Goal: Check status: Check status

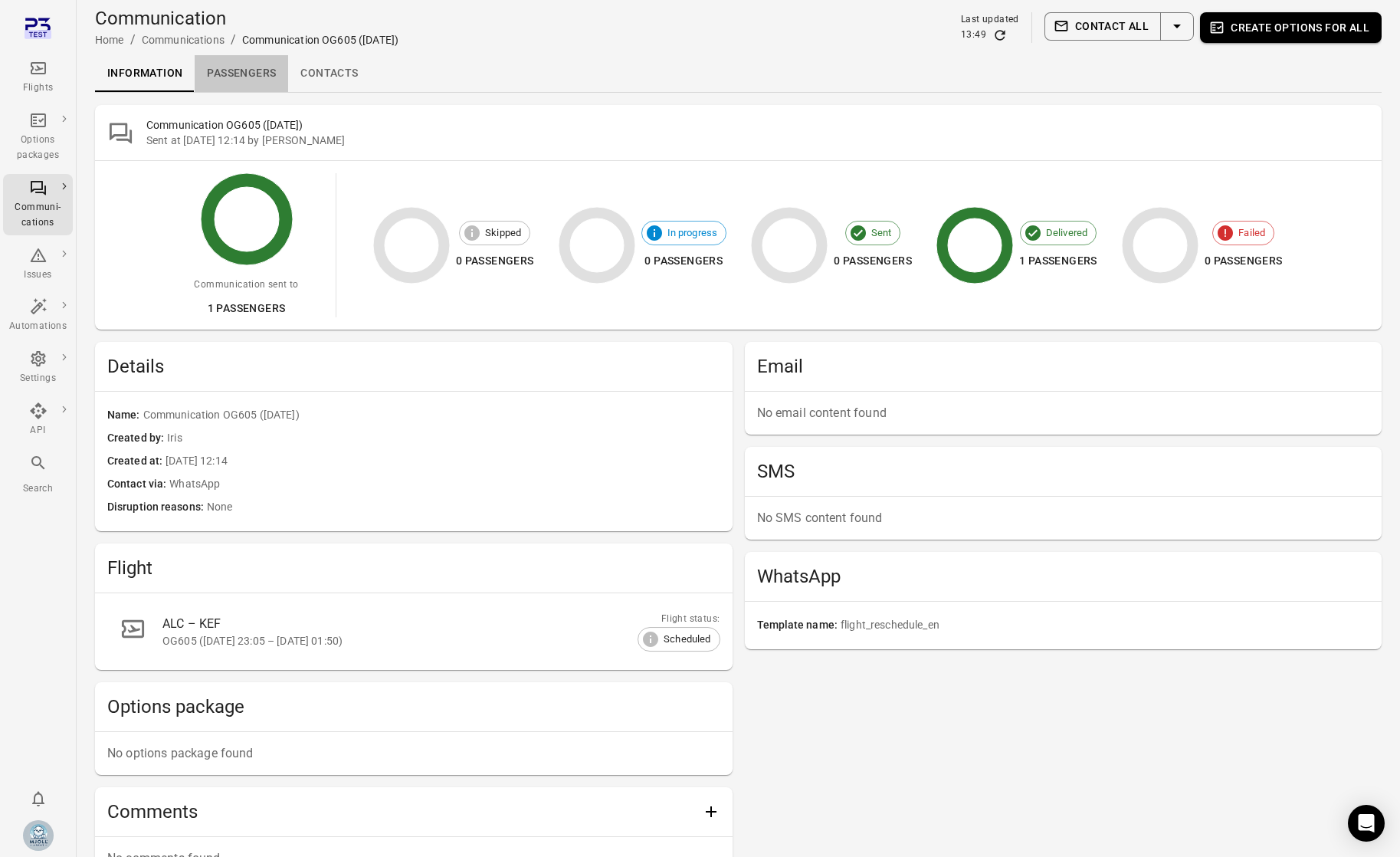
click at [264, 78] on link "Passengers" at bounding box center [241, 74] width 94 height 36
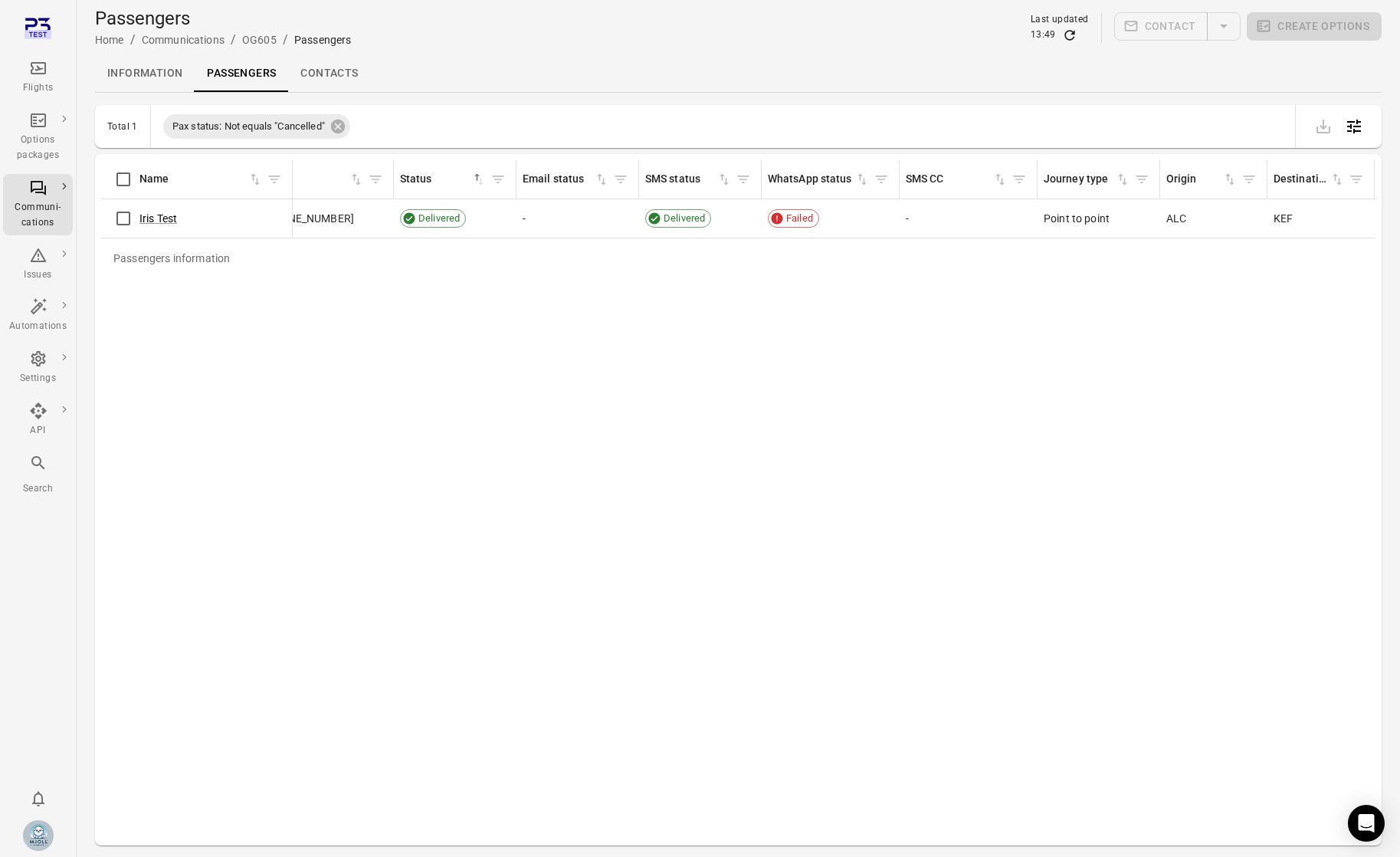
scroll to position [0, 1115]
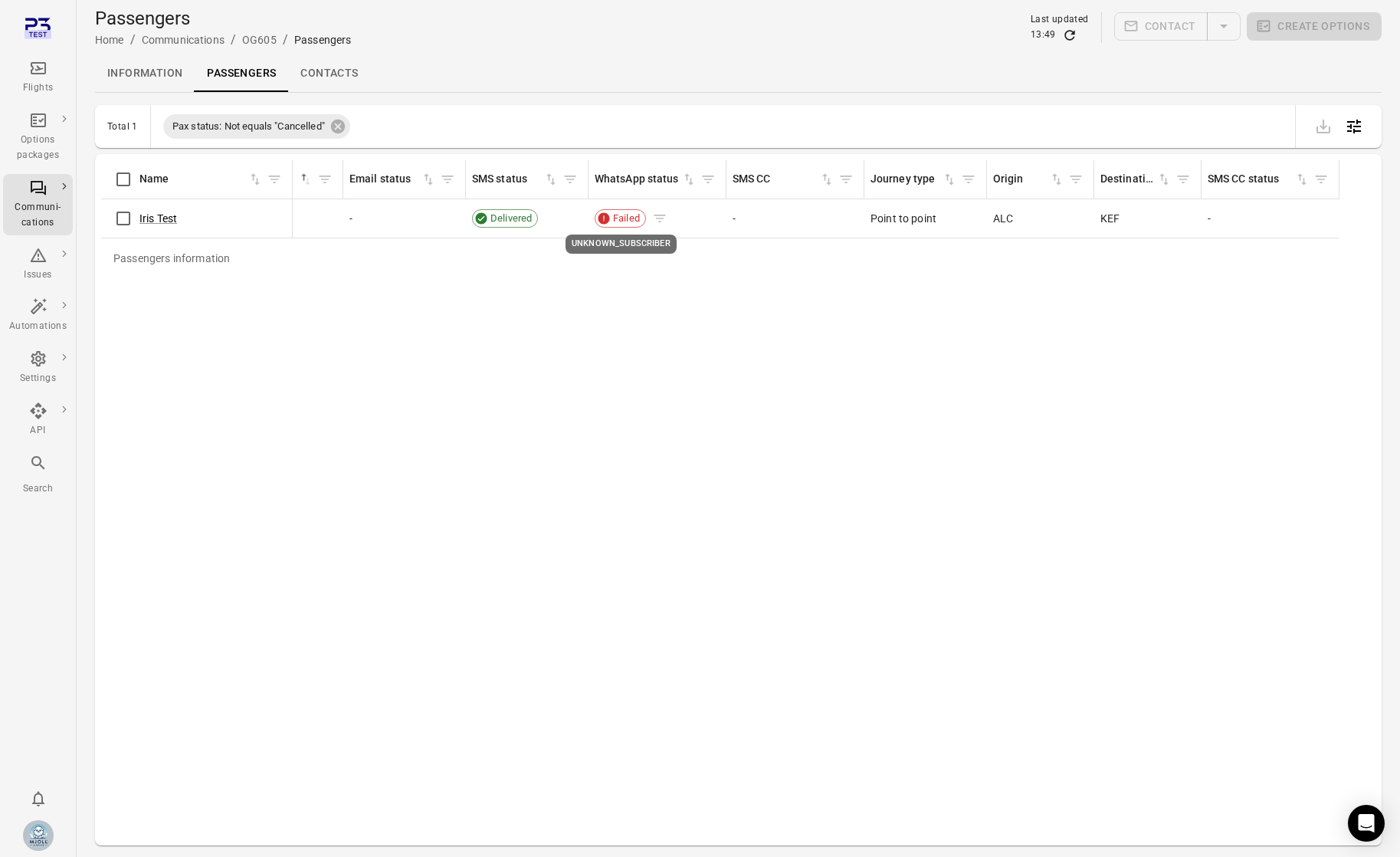
click at [602, 214] on icon "UNKNOWN_SUBSCRIBER" at bounding box center [604, 219] width 11 height 11
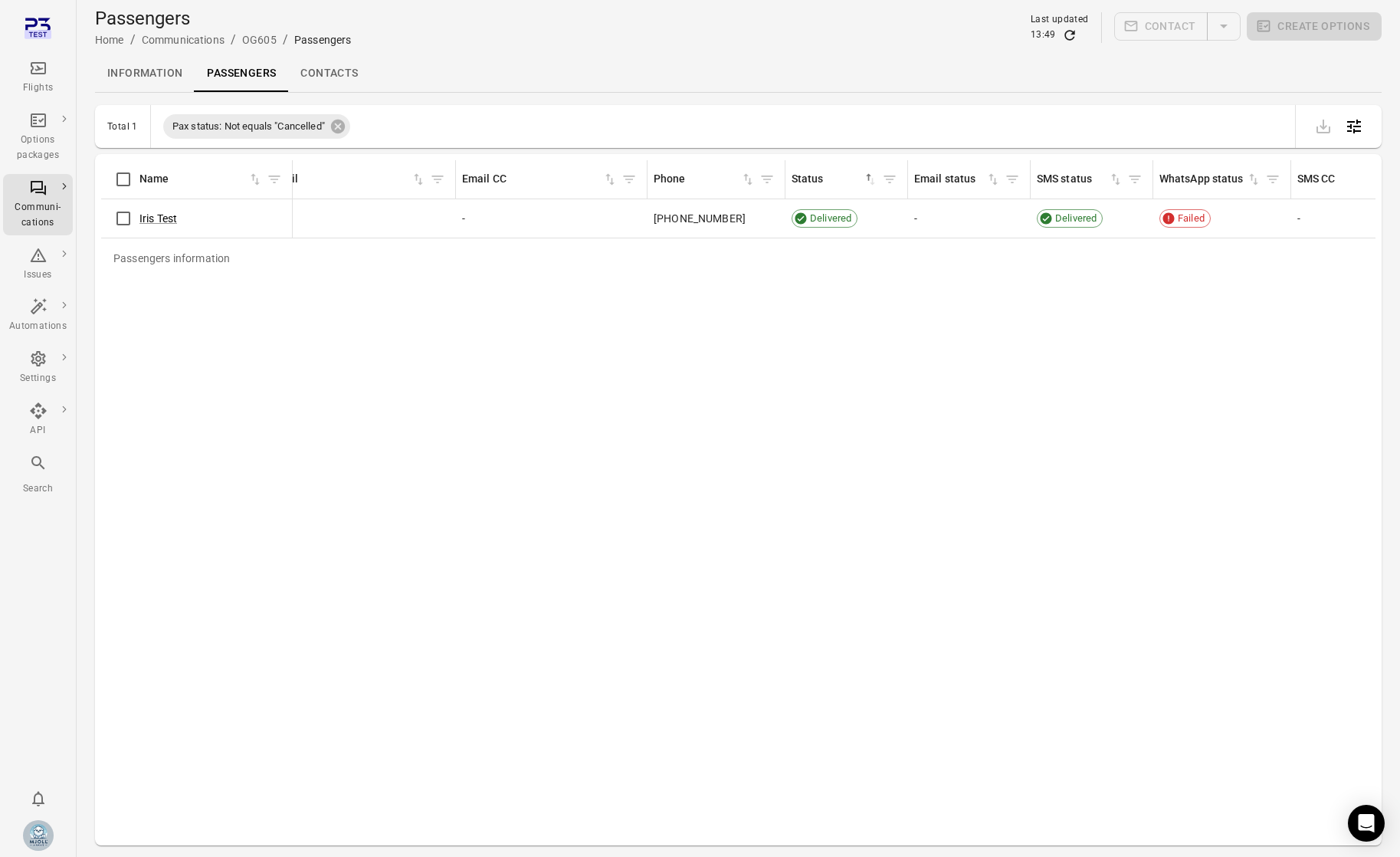
scroll to position [0, 549]
click at [161, 221] on link "Iris Test" at bounding box center [158, 219] width 37 height 12
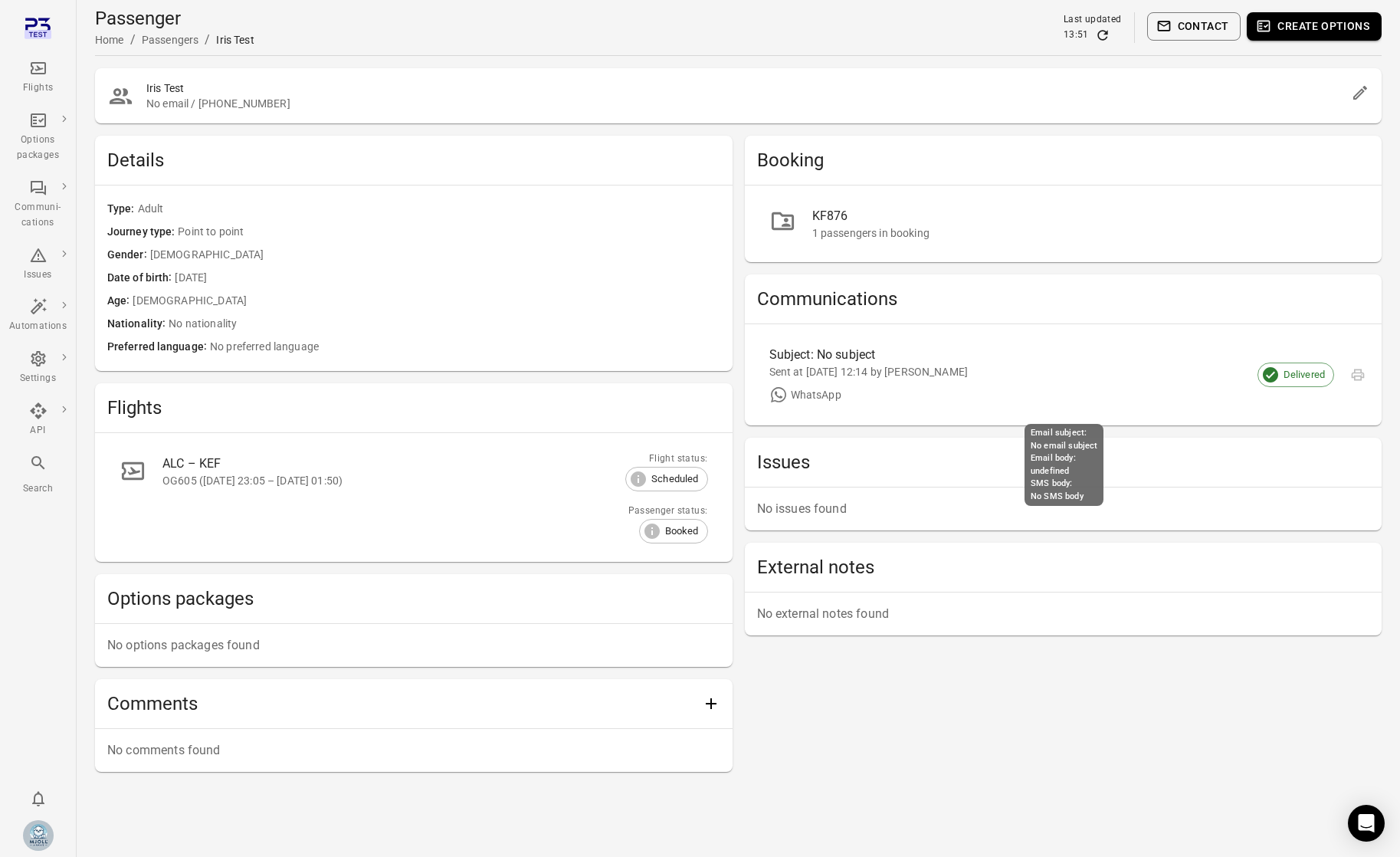
drag, startPoint x: 755, startPoint y: 376, endPoint x: 849, endPoint y: 368, distance: 94.3
click at [849, 368] on div "Subject: No subject Sent at [DATE] 12:14 by [PERSON_NAME] WhatsApp Delivered" at bounding box center [1063, 375] width 638 height 101
click at [935, 373] on div "Sent at [DATE] 12:14 by [PERSON_NAME]" at bounding box center [1051, 372] width 564 height 16
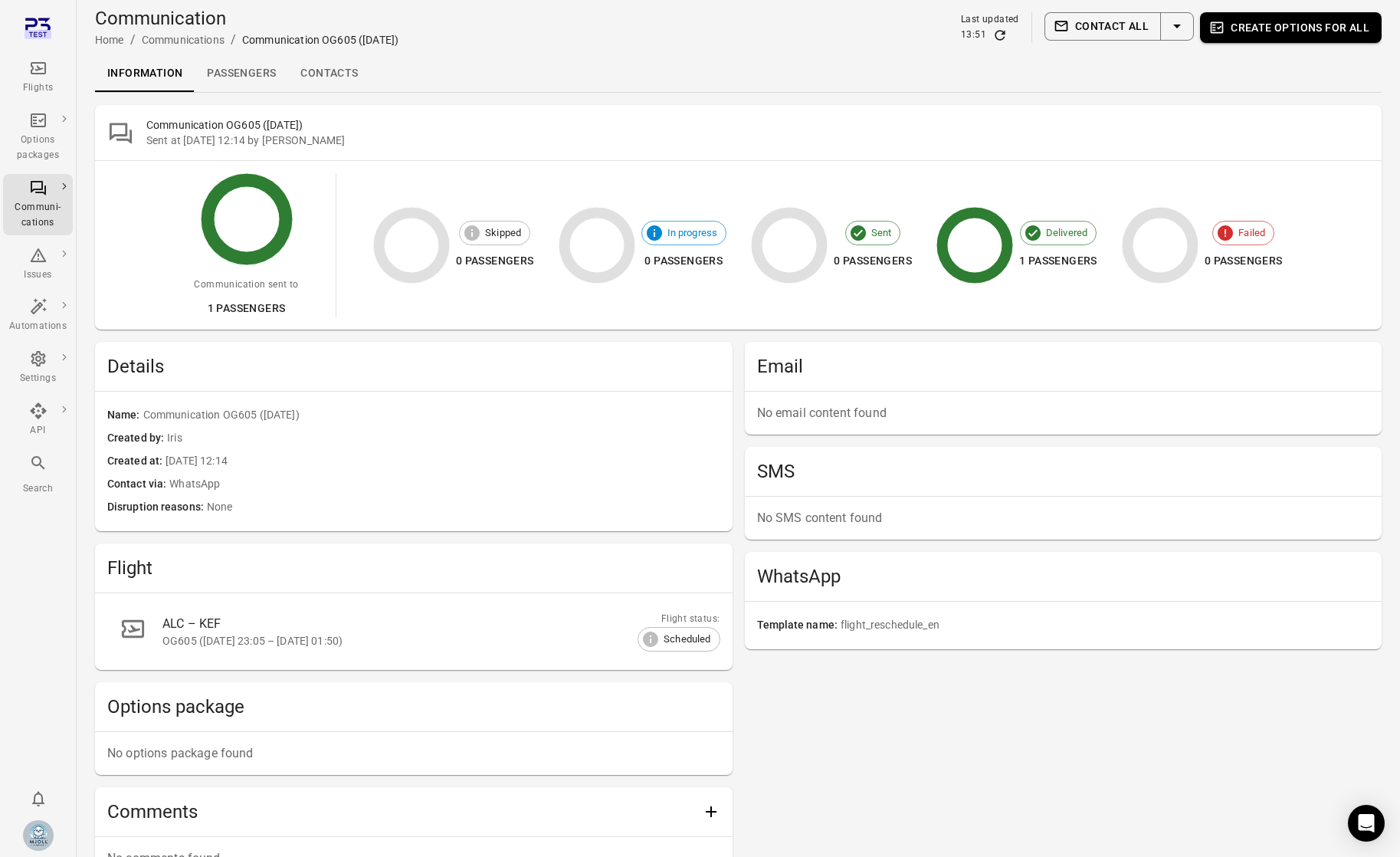
drag, startPoint x: 322, startPoint y: 147, endPoint x: 146, endPoint y: 143, distance: 176.0
click at [147, 143] on div "Sent at [DATE] 12:14 by [PERSON_NAME]" at bounding box center [758, 141] width 1223 height 16
drag, startPoint x: 146, startPoint y: 143, endPoint x: 317, endPoint y: 134, distance: 171.2
click at [317, 134] on div "Sent at [DATE] 12:14 by [PERSON_NAME]" at bounding box center [758, 141] width 1223 height 16
copy div "Sent at [DATE] 12:14 by [PERSON_NAME]"
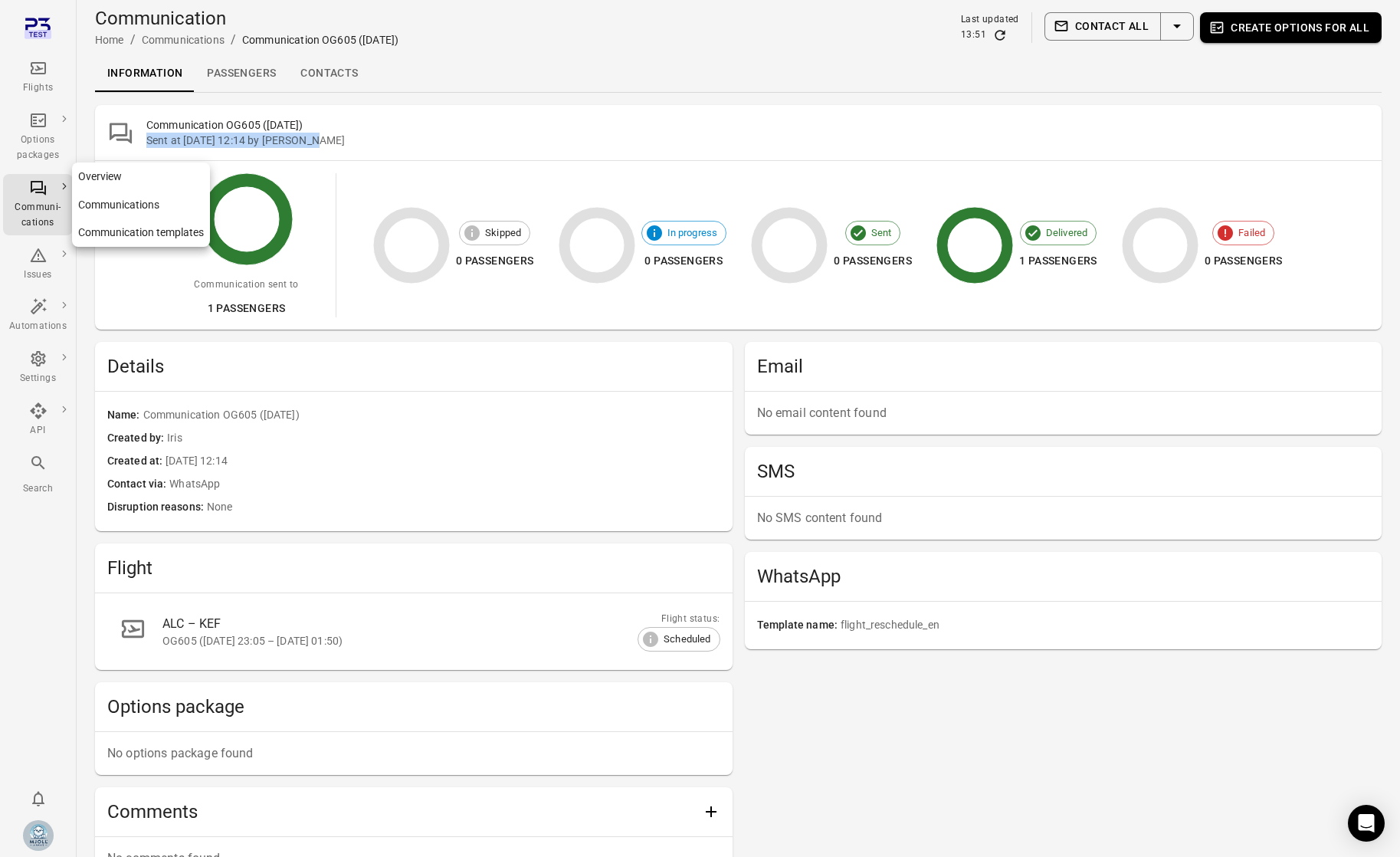
click at [49, 211] on div "Communi-cations" at bounding box center [38, 215] width 57 height 30
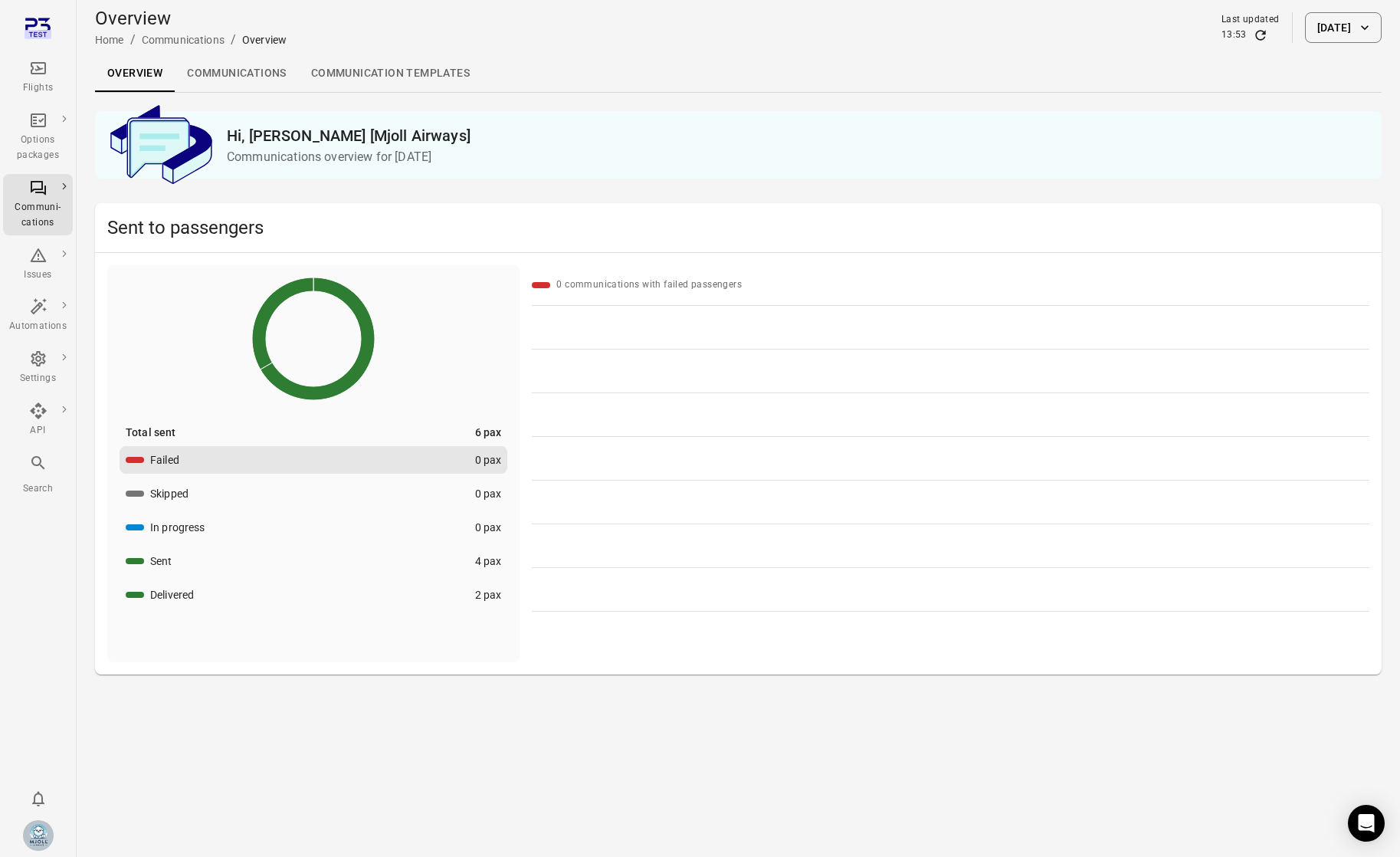
click at [391, 432] on div "Total sent 6 pax" at bounding box center [313, 432] width 388 height 16
click at [389, 562] on button "Sent 4 pax" at bounding box center [313, 561] width 388 height 28
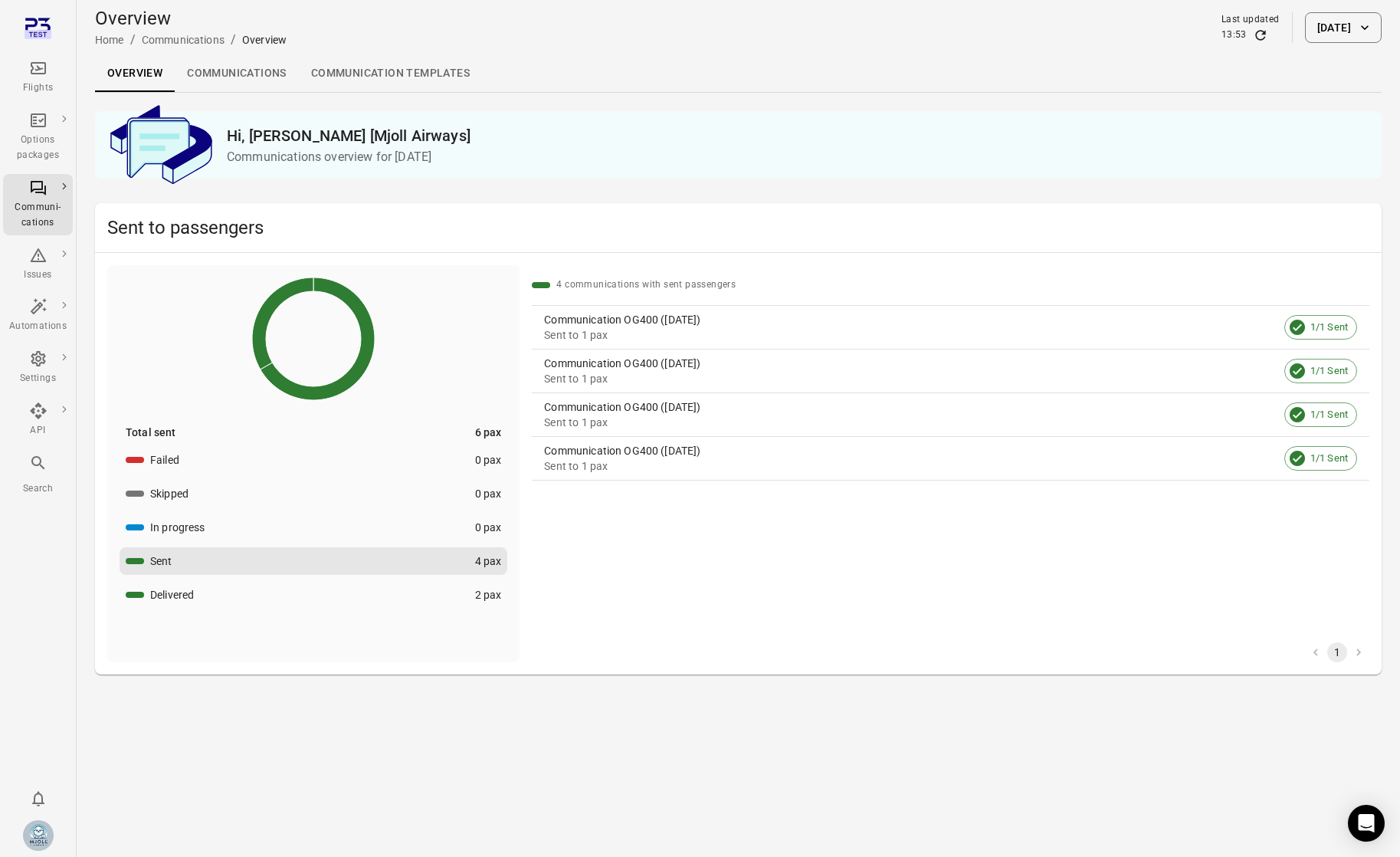
click at [388, 592] on button "Delivered 2 pax" at bounding box center [313, 595] width 388 height 28
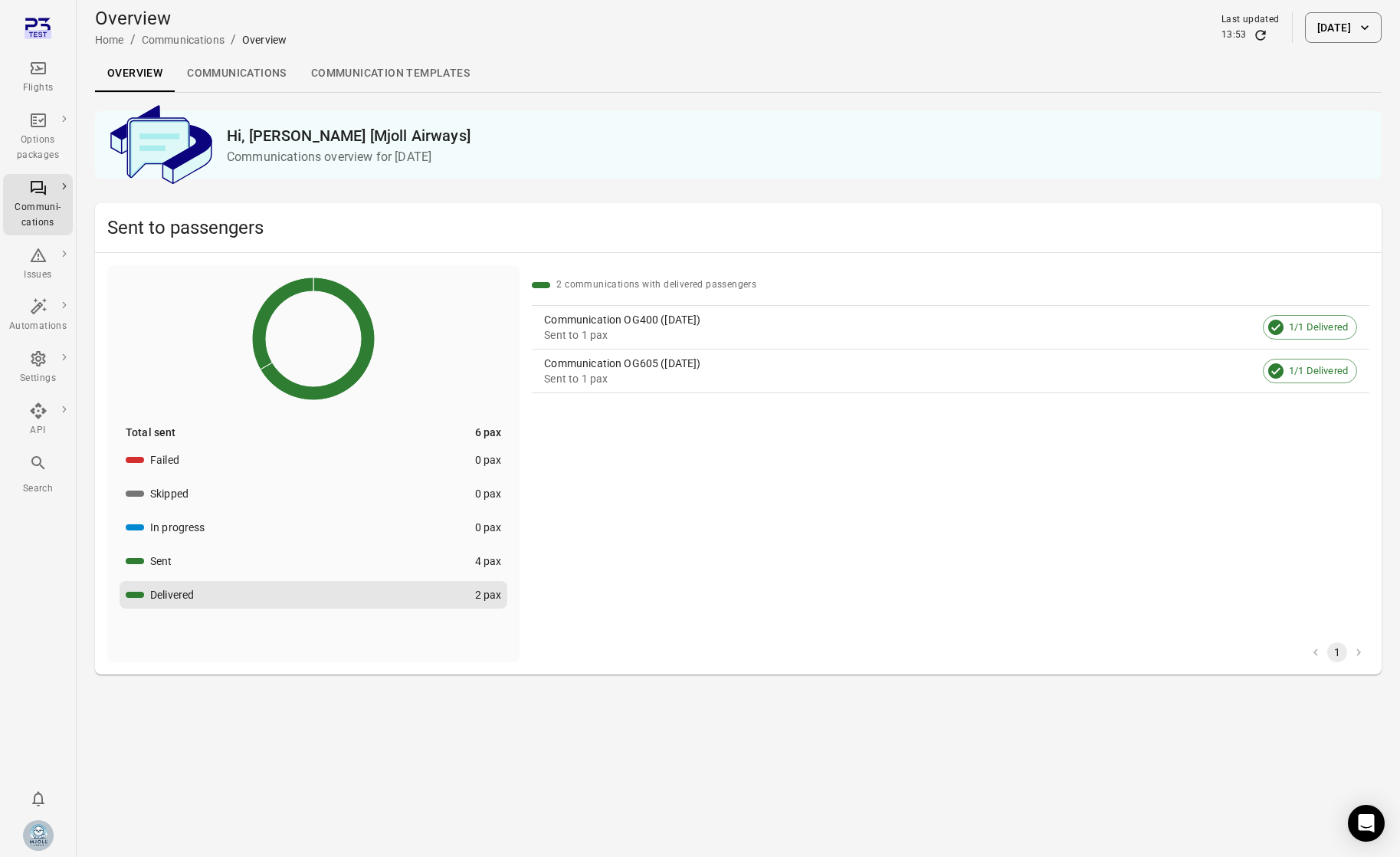
click at [678, 335] on div "Sent to 1 pax" at bounding box center [900, 335] width 713 height 16
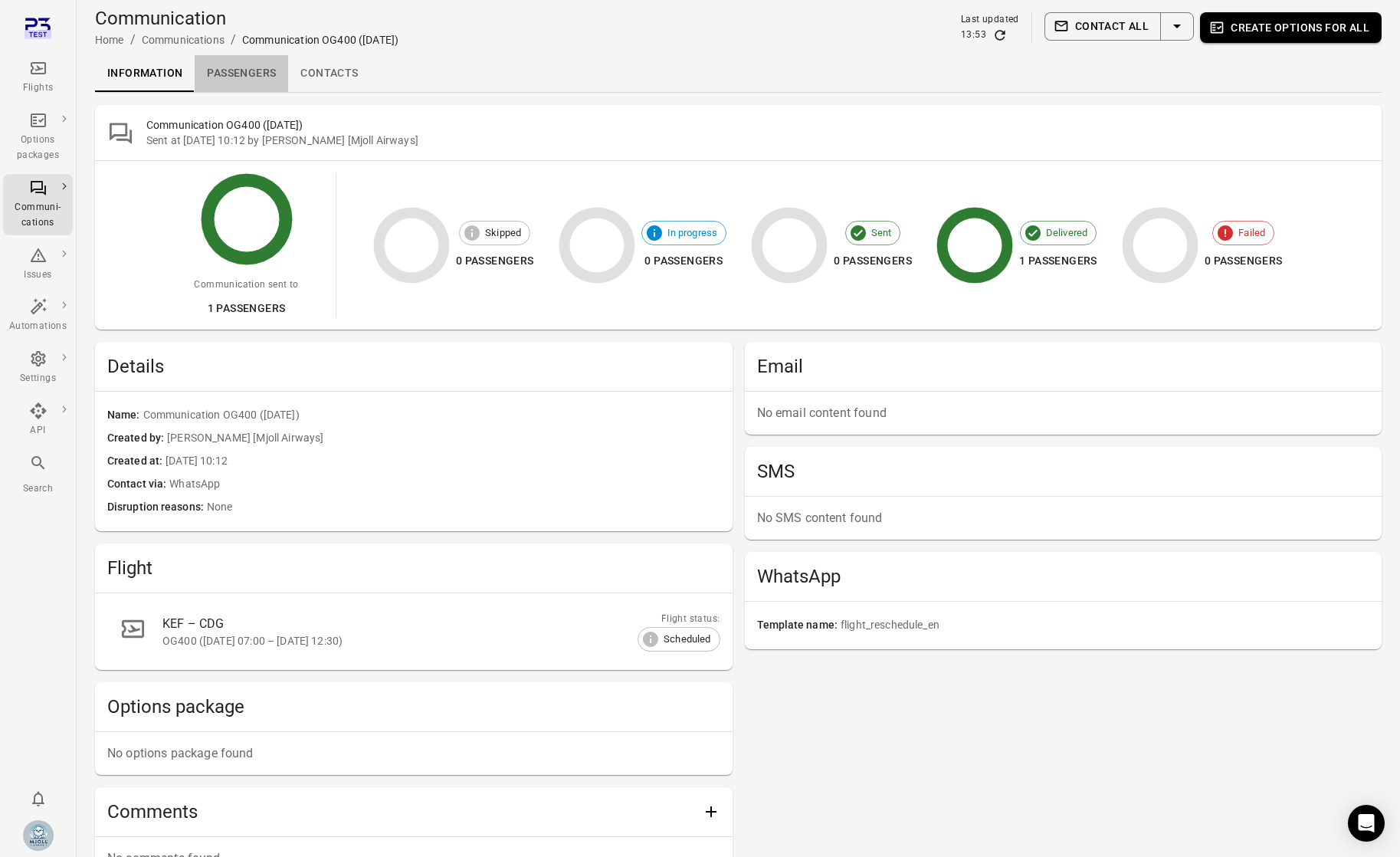
click at [243, 82] on link "Passengers" at bounding box center [241, 74] width 94 height 36
click at [23, 189] on div "Communi-cations" at bounding box center [38, 205] width 57 height 52
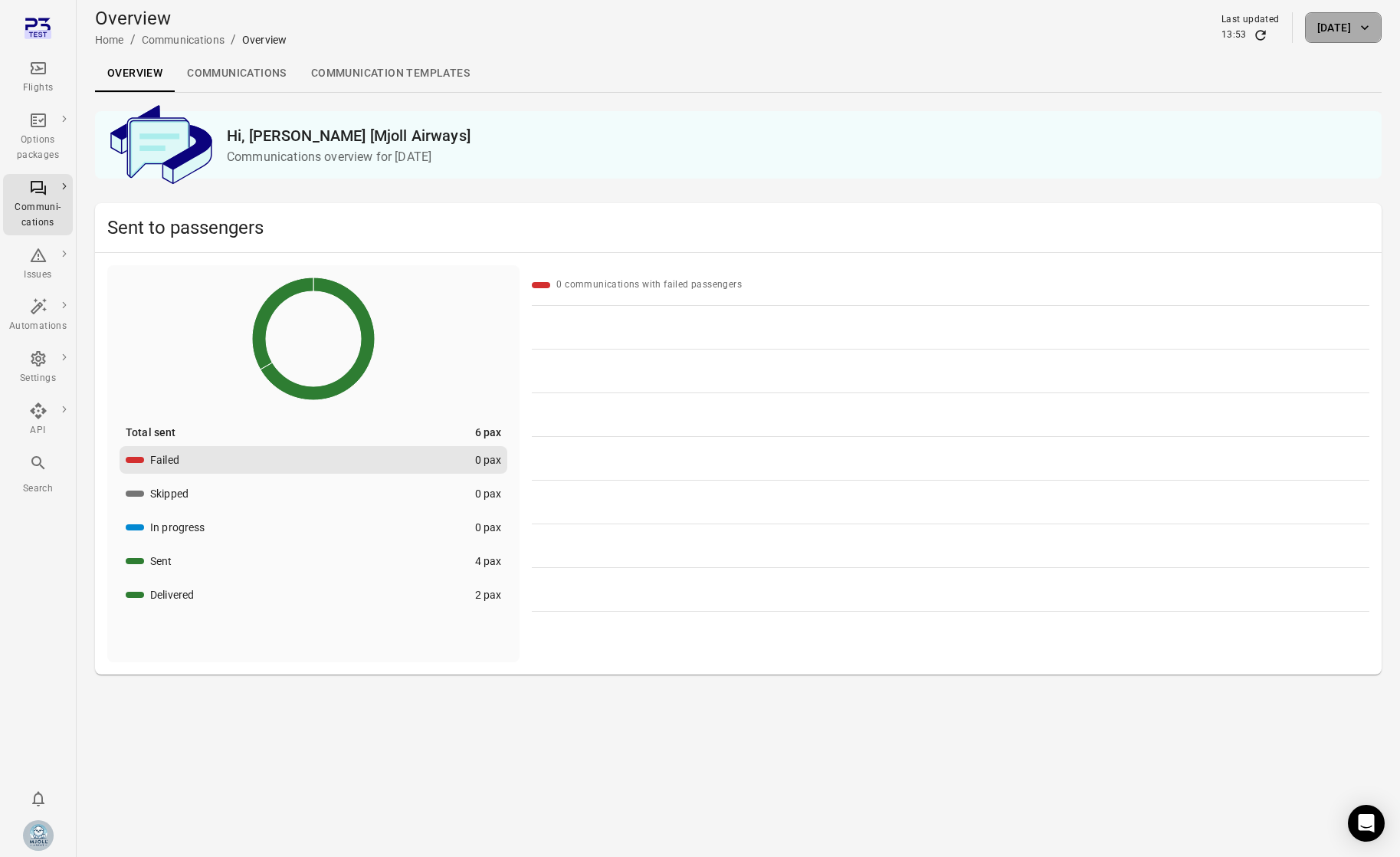
click at [1329, 38] on button "[DATE]" at bounding box center [1344, 27] width 76 height 30
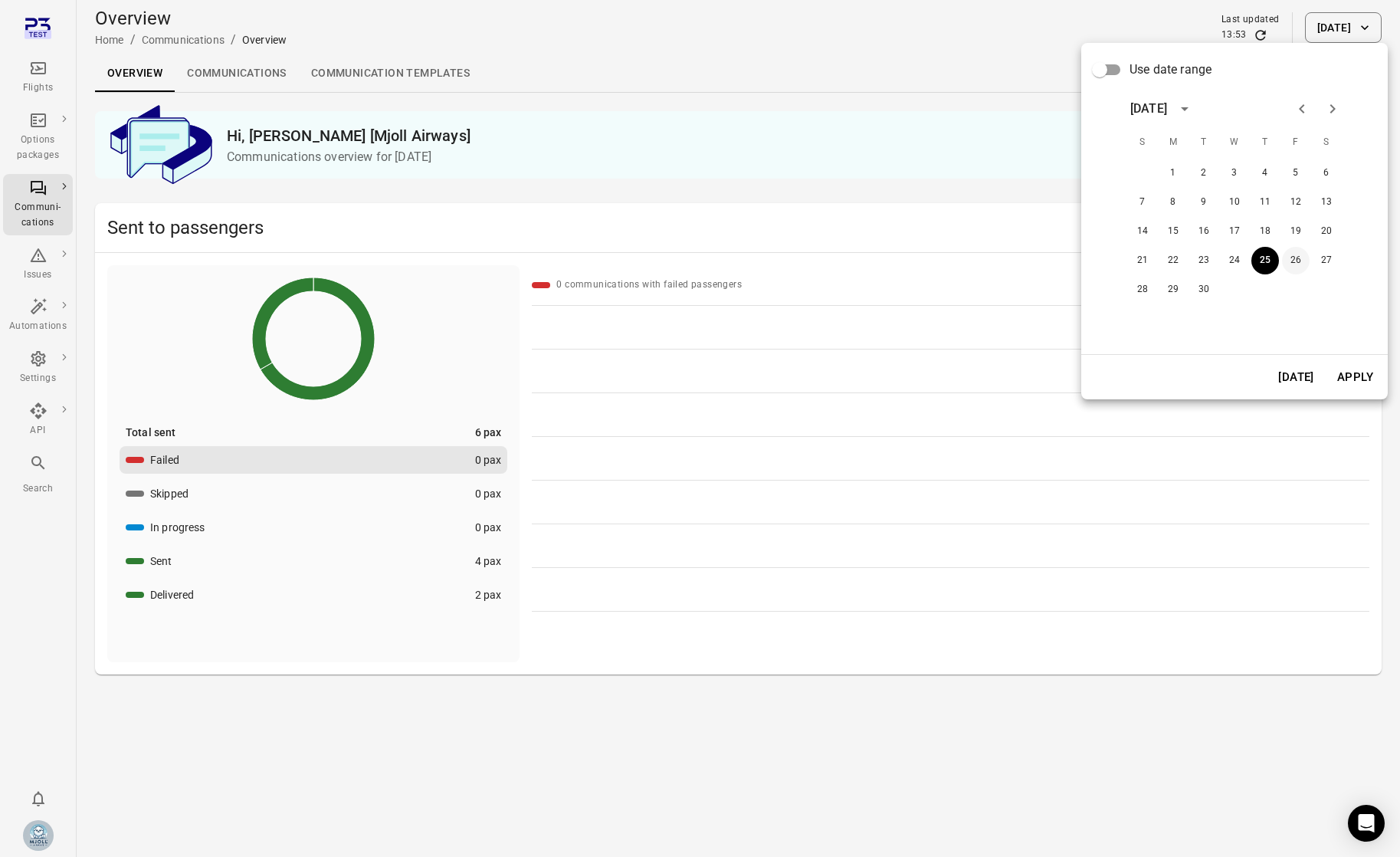
click at [1294, 253] on button "26" at bounding box center [1296, 260] width 28 height 28
click at [1337, 374] on button "Apply" at bounding box center [1355, 376] width 53 height 32
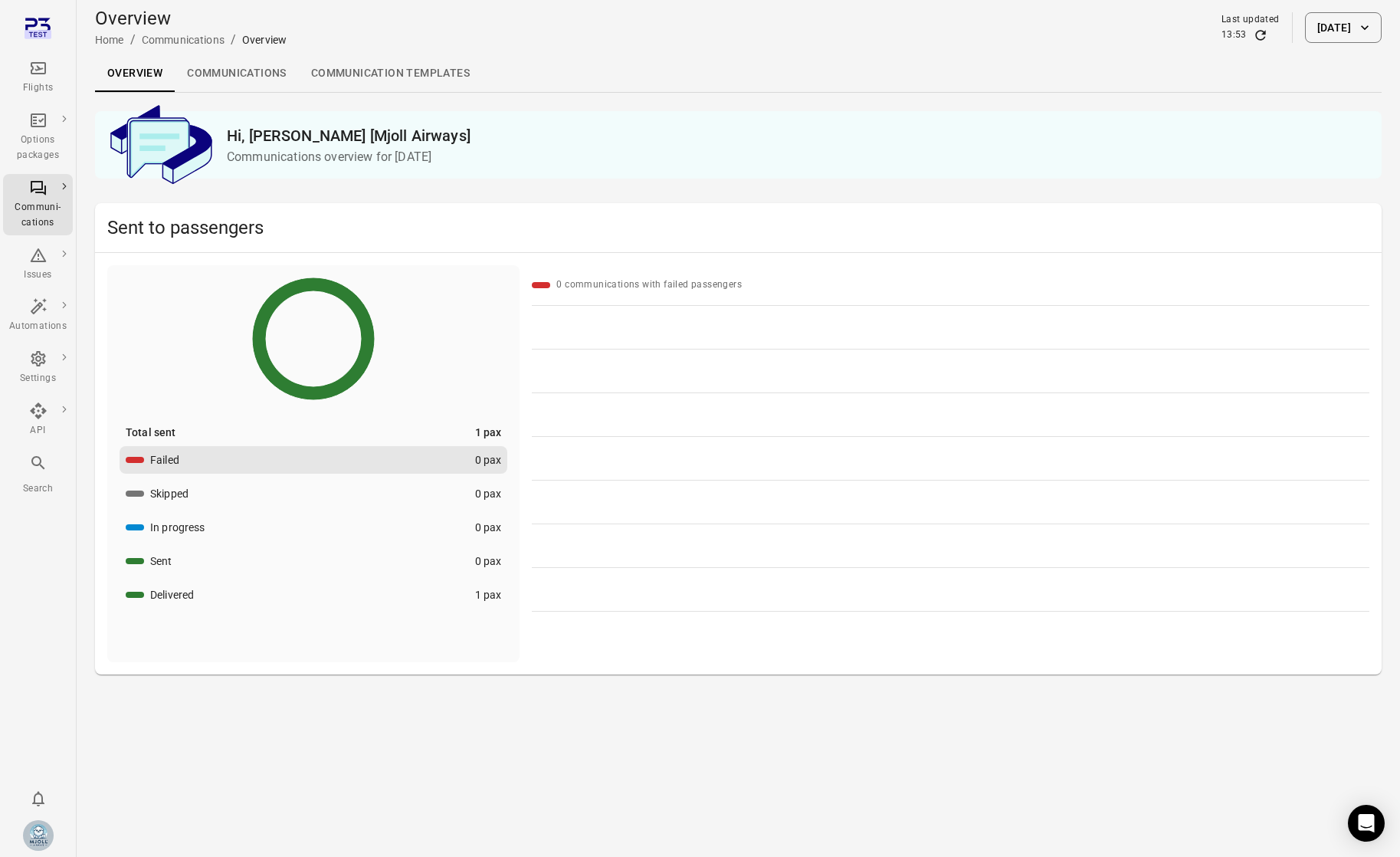
click at [287, 593] on button "Delivered 1 pax" at bounding box center [313, 595] width 388 height 28
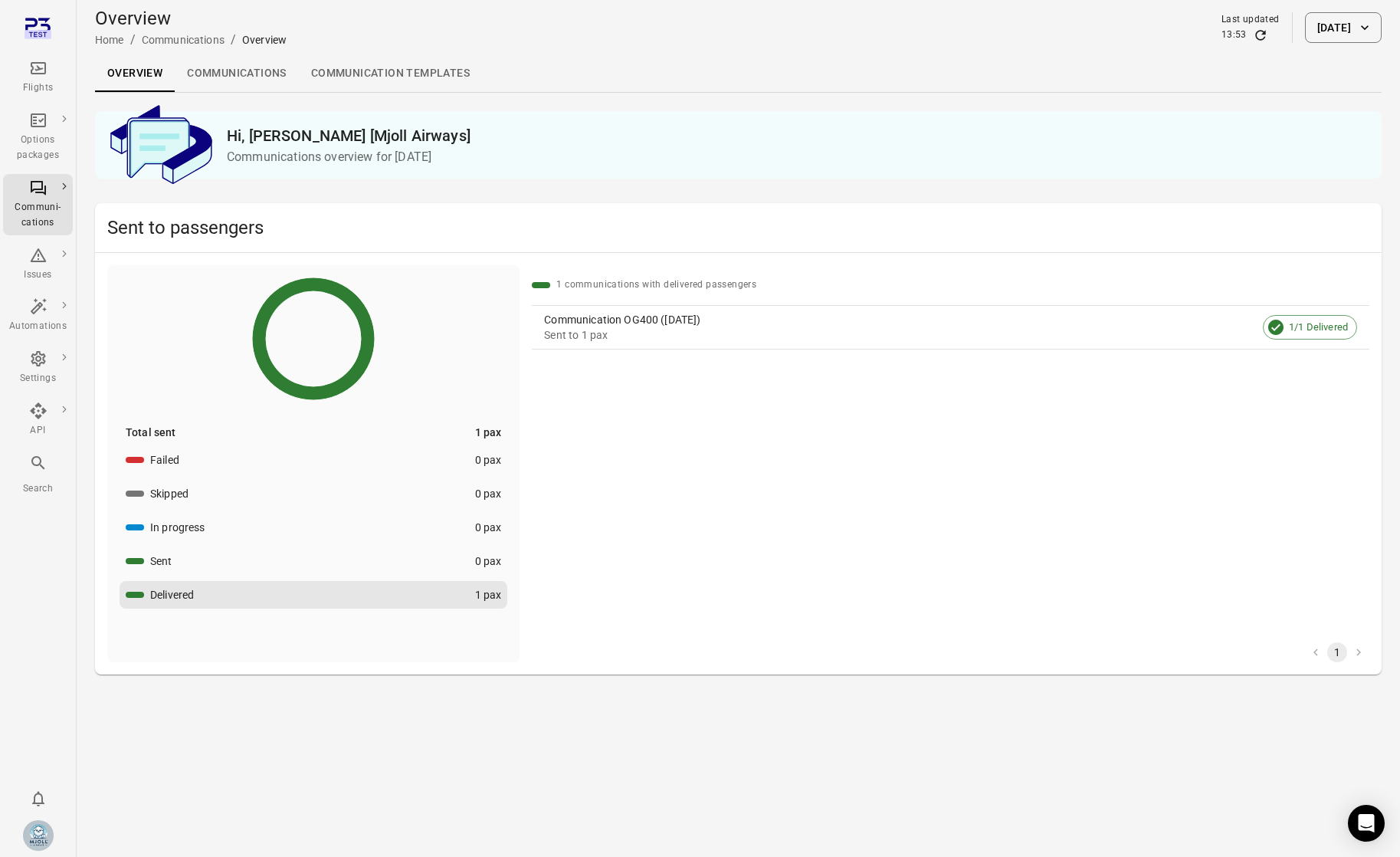
click at [697, 305] on link "Communication OG400 ([DATE]) Sent to 1 pax 1/1 Delivered" at bounding box center [951, 326] width 838 height 43
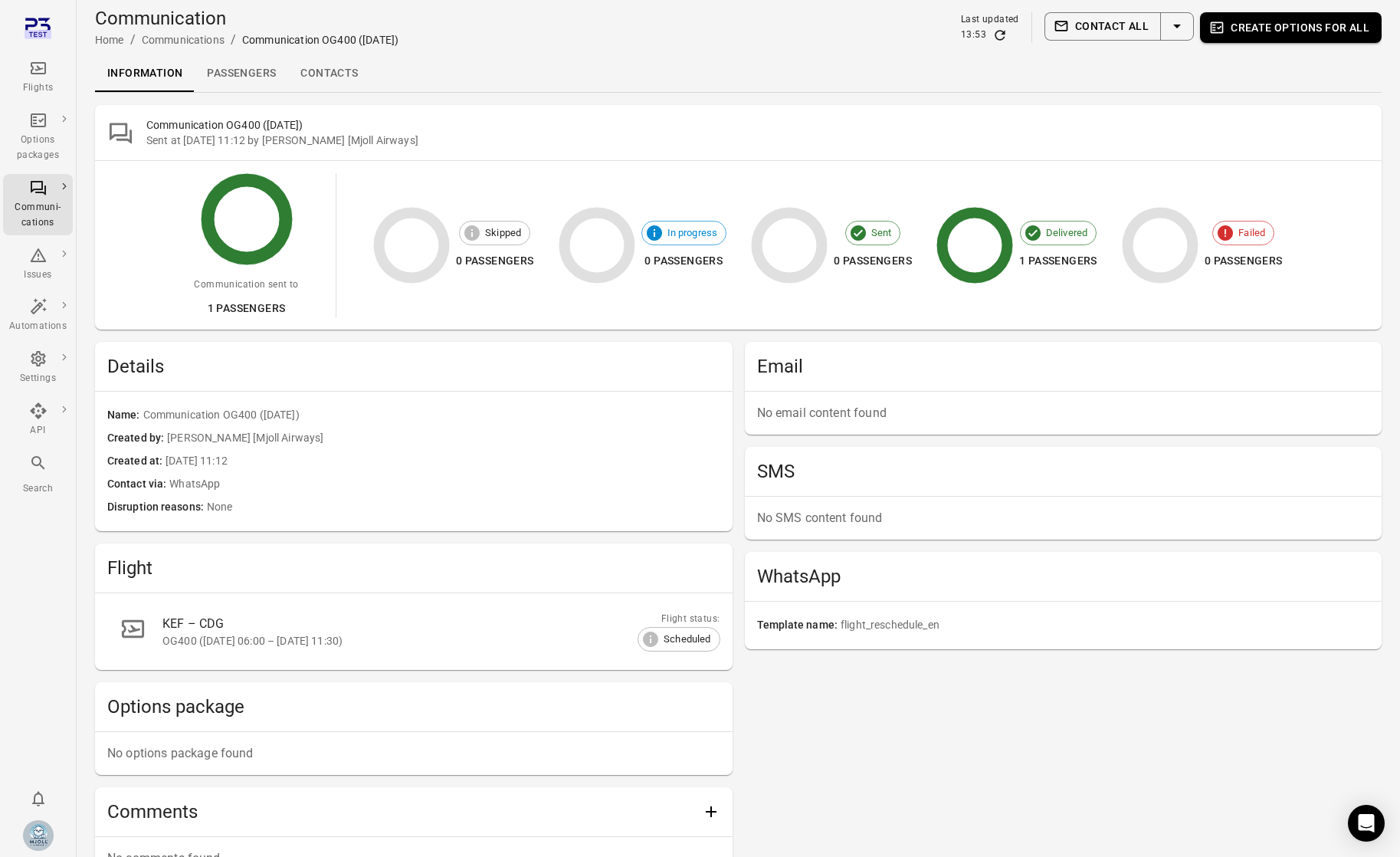
click at [266, 88] on link "Passengers" at bounding box center [241, 74] width 94 height 36
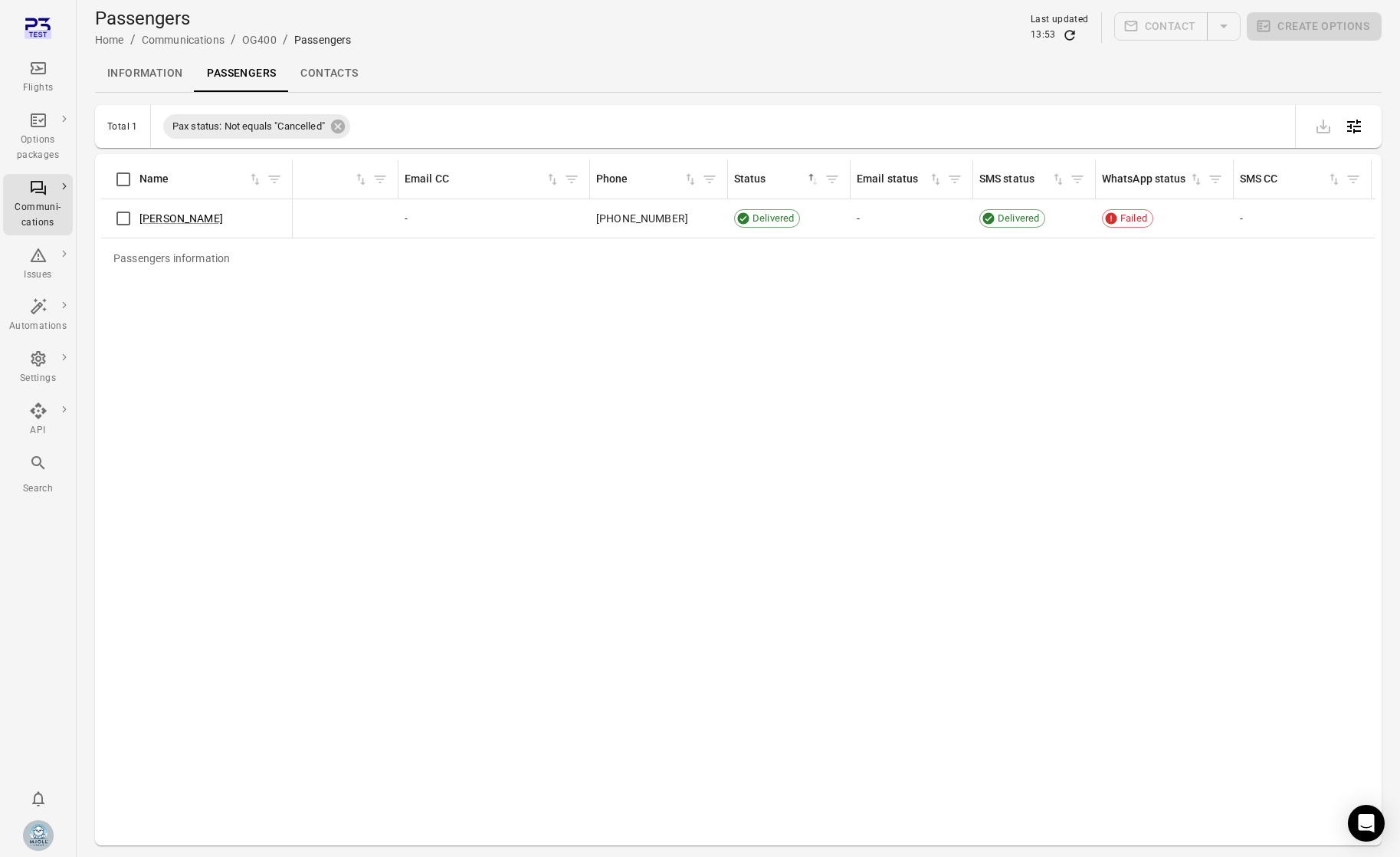
scroll to position [0, 778]
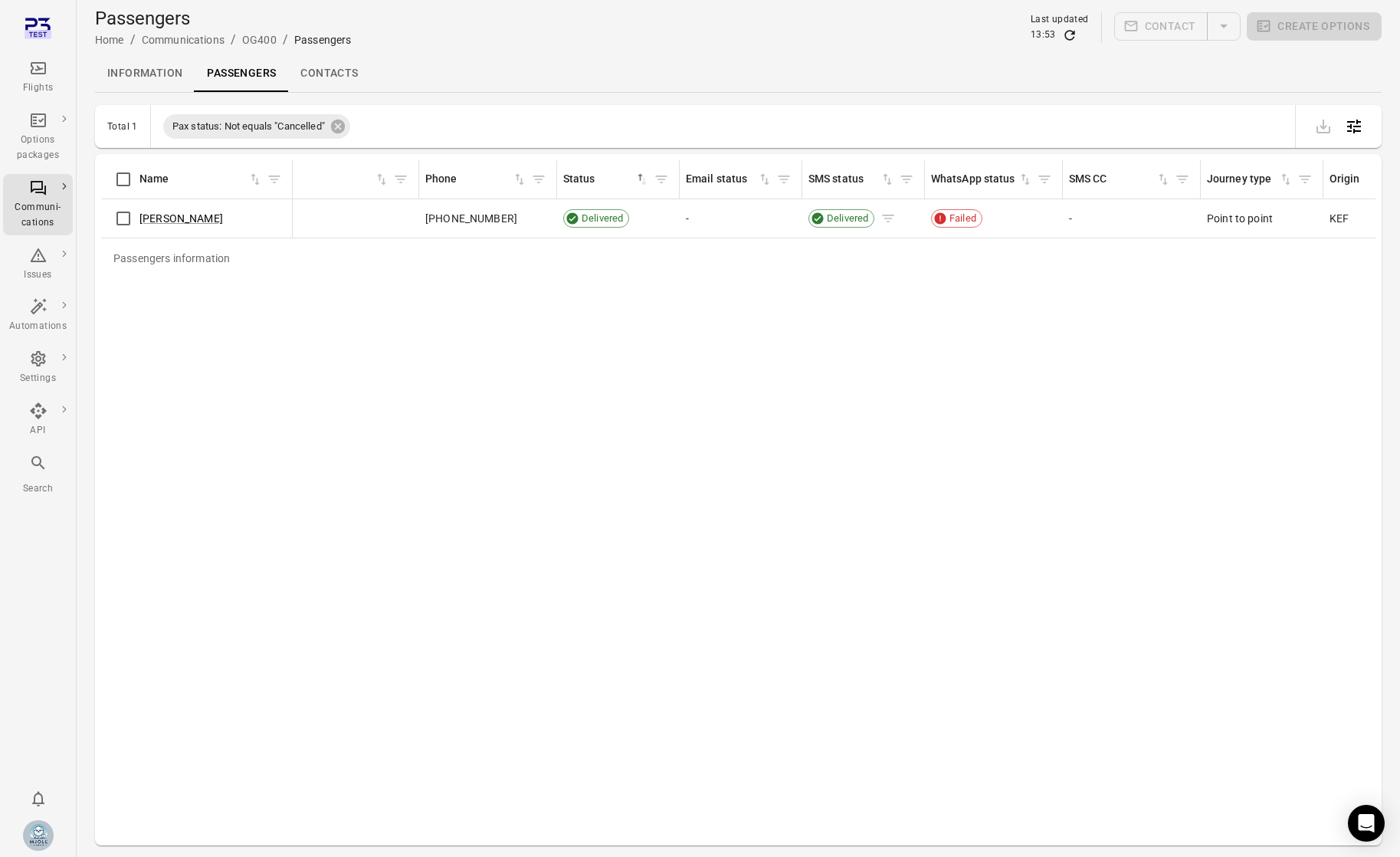
click at [847, 219] on span "Delivered" at bounding box center [847, 219] width 52 height 16
click at [1069, 279] on div "Passengers information Name First name Last name Booking Pax status Email Email…" at bounding box center [738, 500] width 1274 height 679
click at [696, 437] on div "Passengers information Name First name Last name Booking Pax status Email Email…" at bounding box center [738, 500] width 1274 height 679
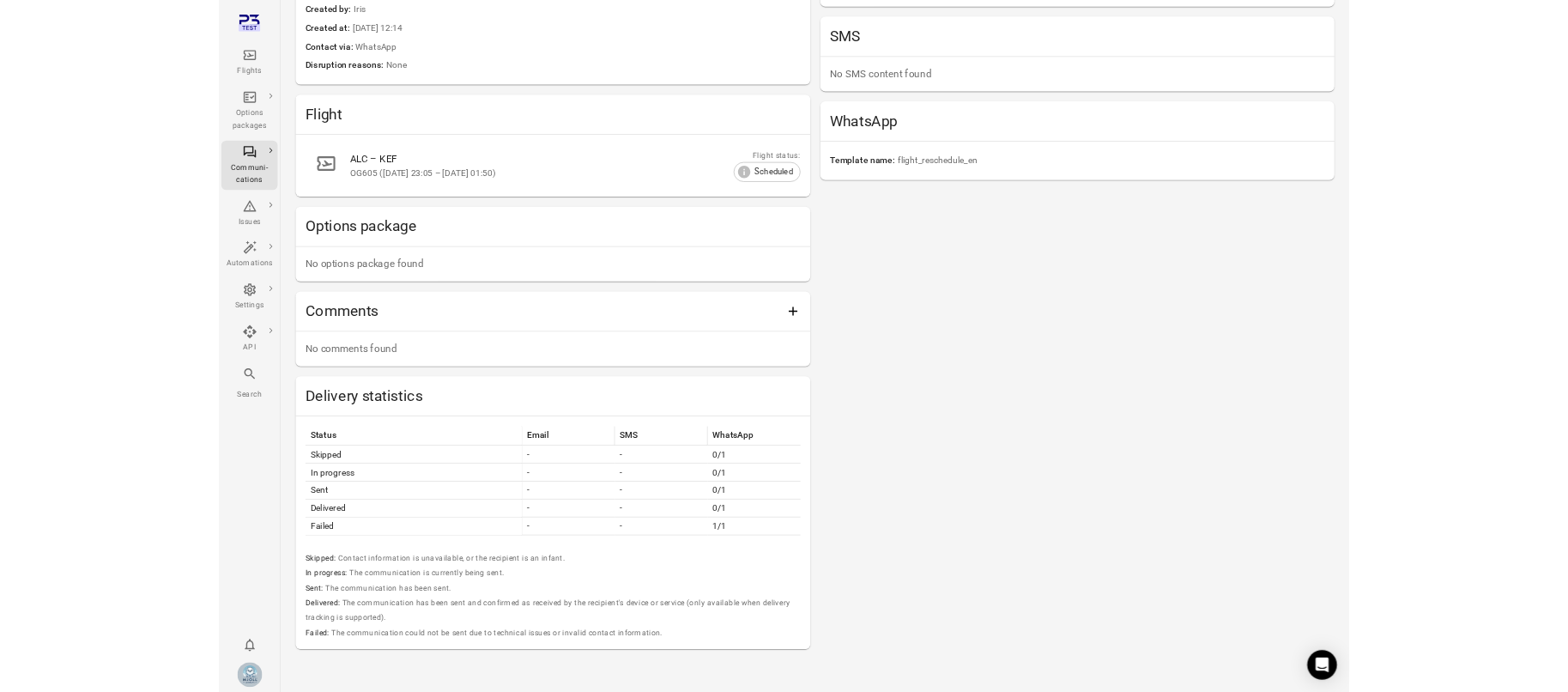
scroll to position [514, 0]
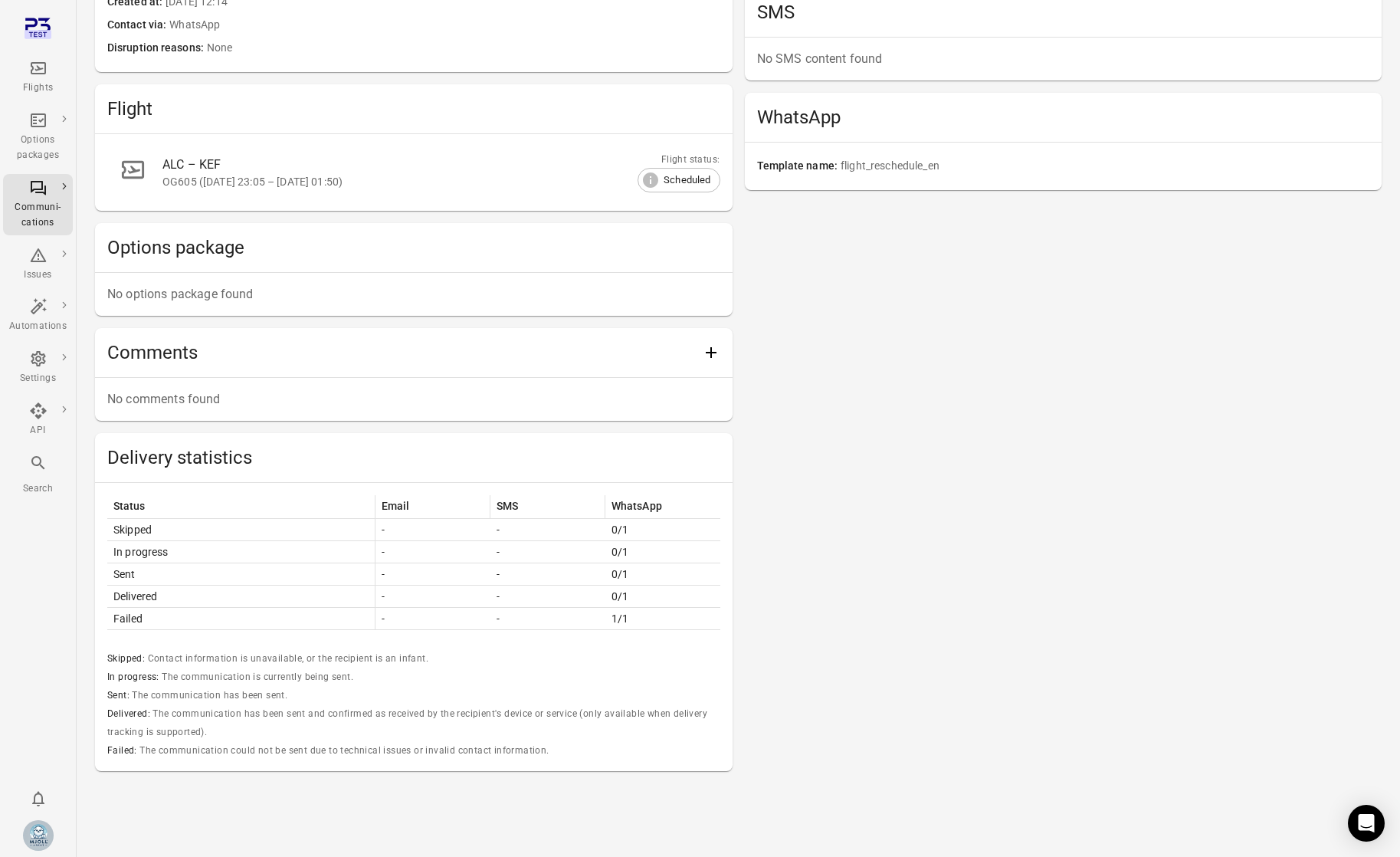
click at [813, 434] on div "Email No email content found SMS No SMS content found WhatsApp Template name fl…" at bounding box center [1063, 327] width 638 height 888
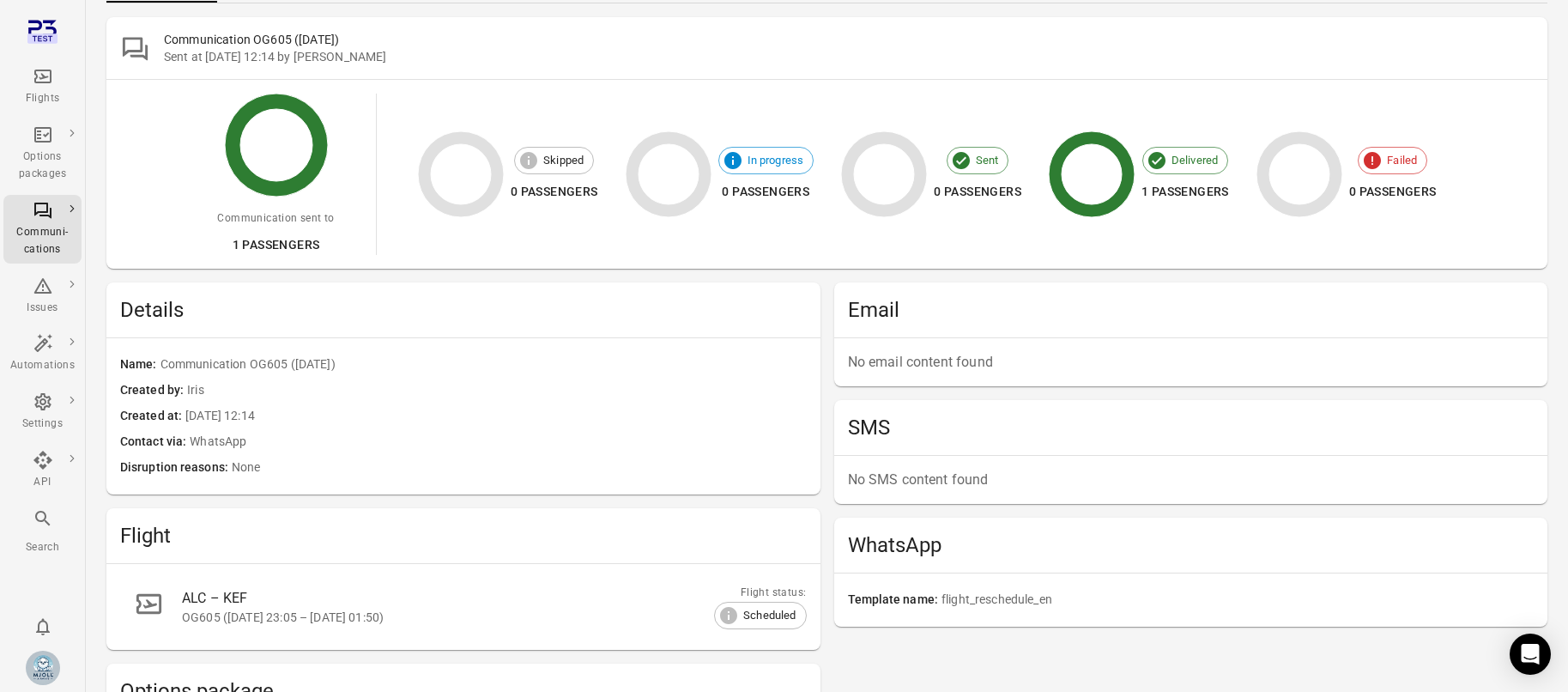
scroll to position [0, 0]
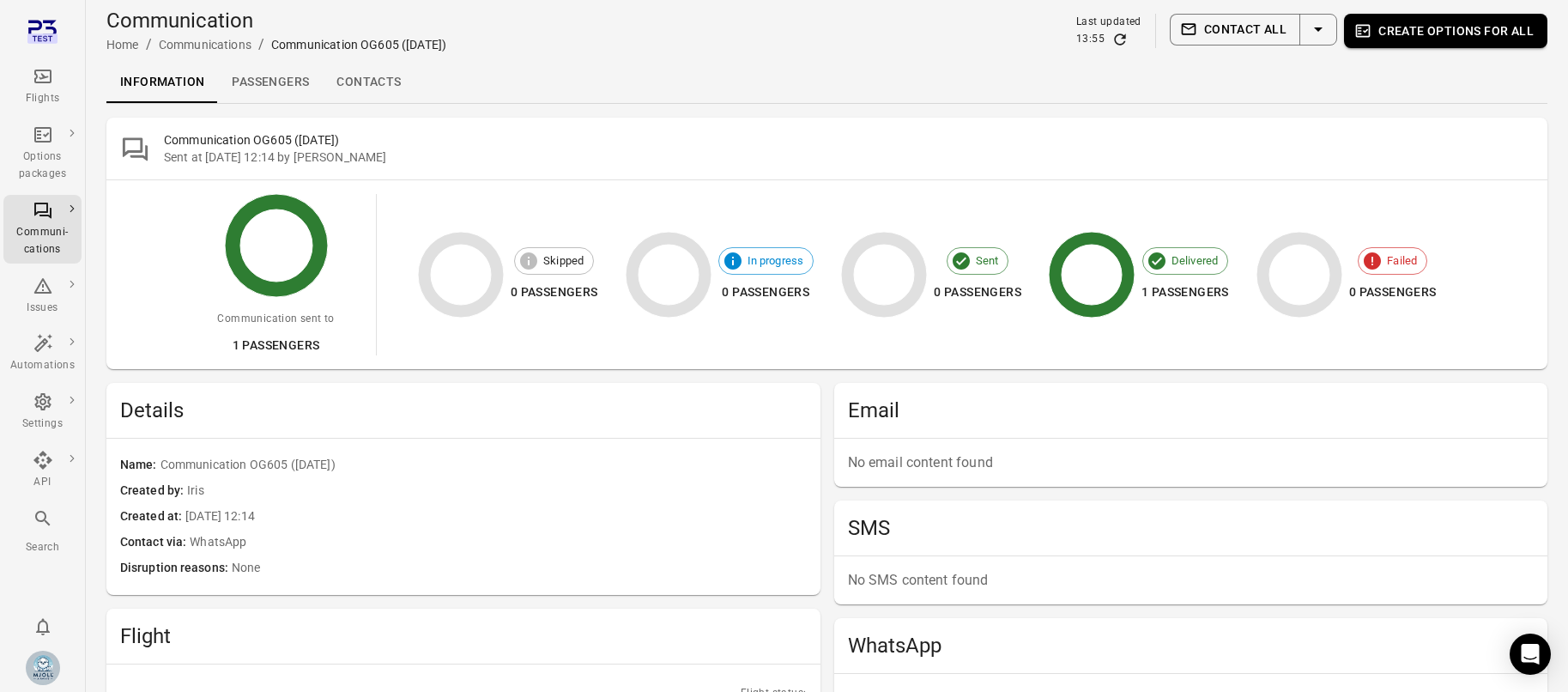
click at [1125, 41] on icon "Refresh data" at bounding box center [1119, 38] width 11 height 11
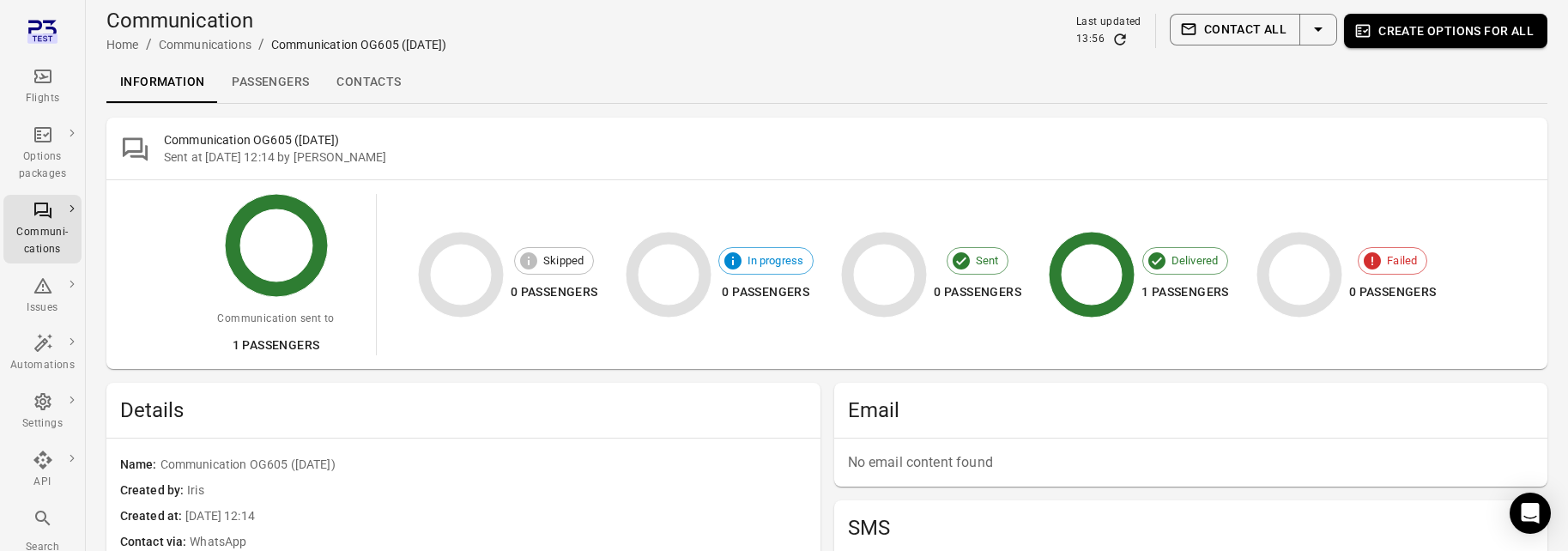
click at [307, 83] on link "Passengers" at bounding box center [270, 83] width 105 height 41
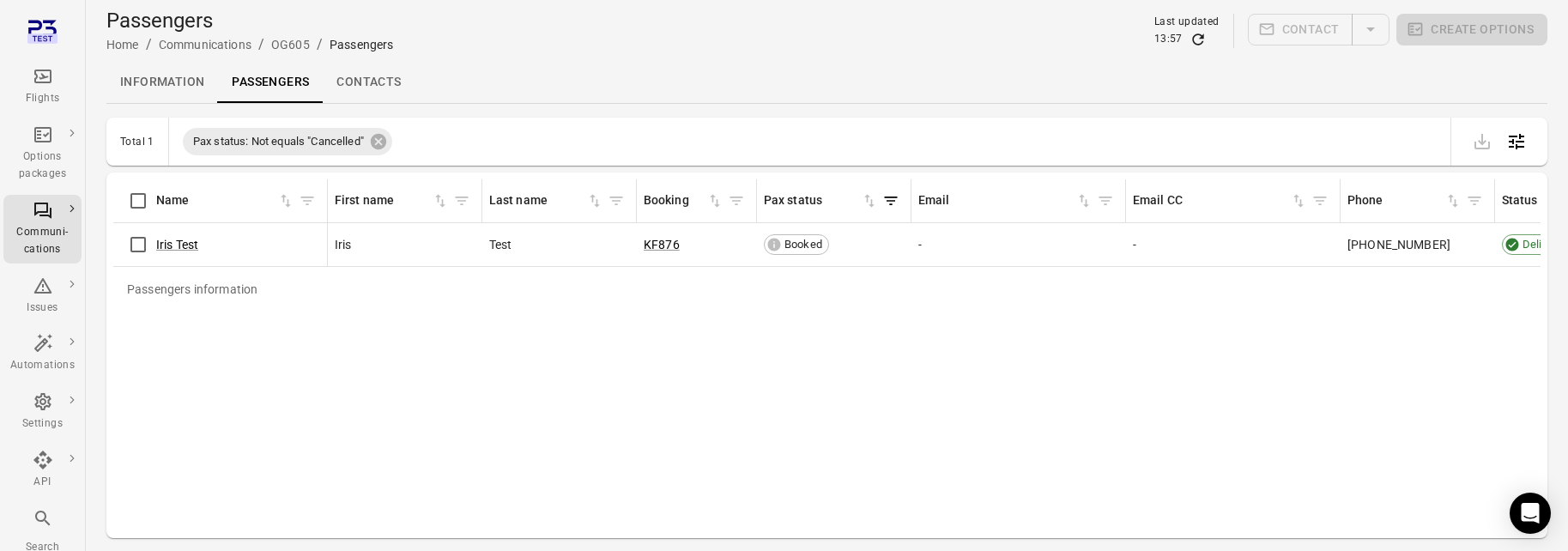
click at [225, 52] on div "Communications" at bounding box center [204, 45] width 92 height 17
click at [222, 48] on div "Communications" at bounding box center [204, 45] width 92 height 17
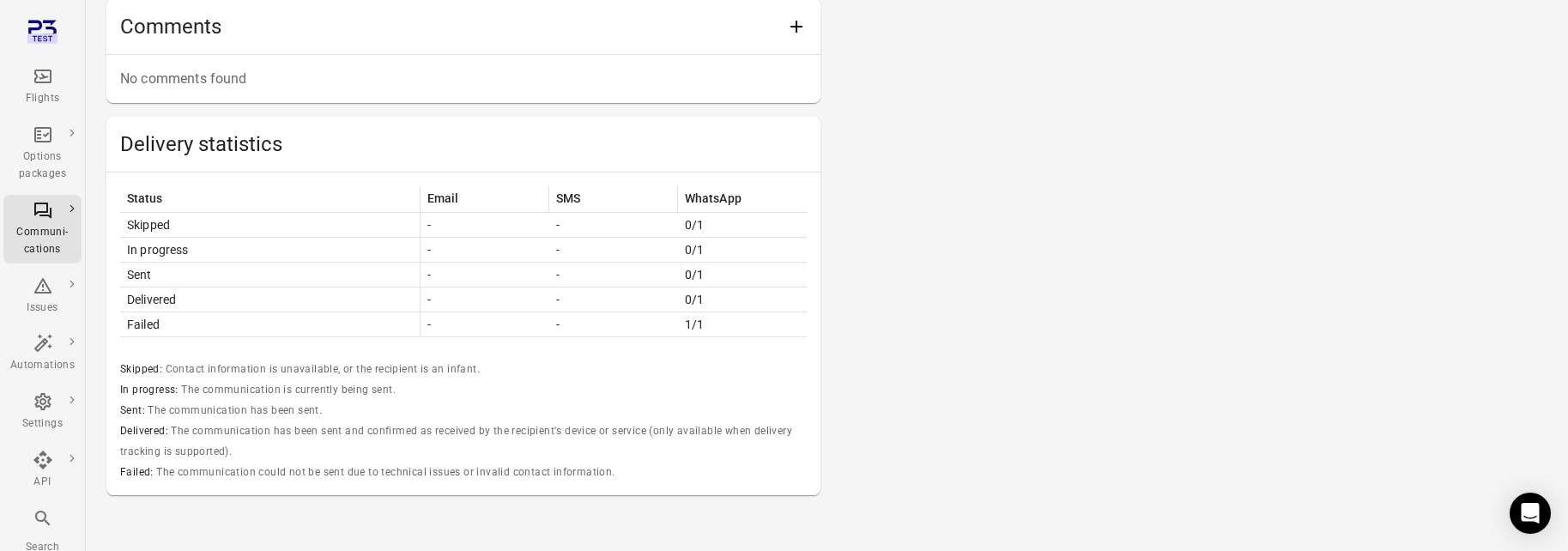
scroll to position [923, 0]
